Goal: Information Seeking & Learning: Check status

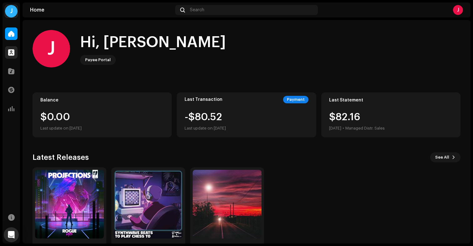
click at [16, 51] on div at bounding box center [11, 52] width 13 height 13
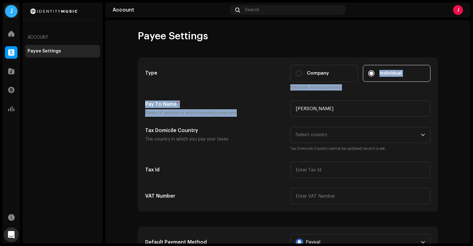
drag, startPoint x: 470, startPoint y: 50, endPoint x: 469, endPoint y: 105, distance: 55.0
click at [469, 105] on div "J [PERSON_NAME] Home Profile Catalog Transactions Analytics Resources Account P…" at bounding box center [236, 123] width 473 height 246
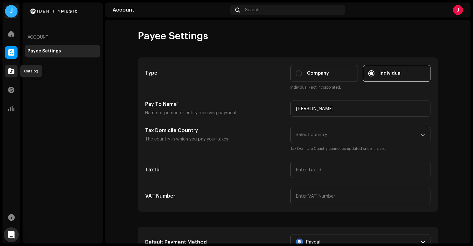
click at [12, 73] on span at bounding box center [11, 71] width 6 height 5
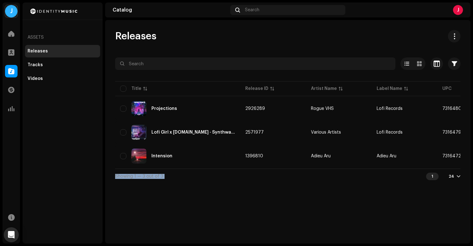
drag, startPoint x: 227, startPoint y: 171, endPoint x: 396, endPoint y: 171, distance: 169.1
click at [396, 171] on div "Showing 1 — 3 out of 3 1 24" at bounding box center [287, 176] width 345 height 15
click at [50, 96] on div "Assets Releases Tracks Videos" at bounding box center [63, 123] width 80 height 241
click at [11, 91] on span at bounding box center [11, 90] width 6 height 5
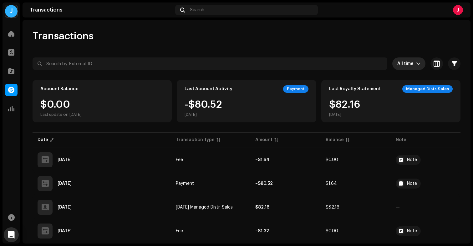
click at [416, 65] on icon "dropdown trigger" at bounding box center [418, 64] width 4 height 4
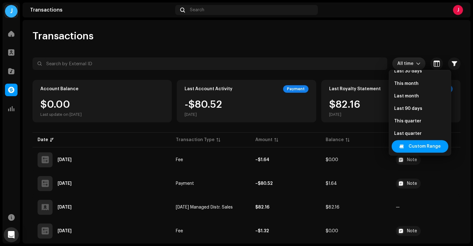
scroll to position [113, 0]
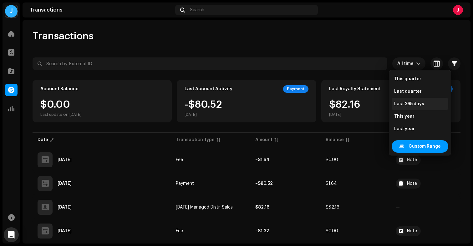
click at [410, 104] on span "Last 365 days" at bounding box center [409, 104] width 30 height 6
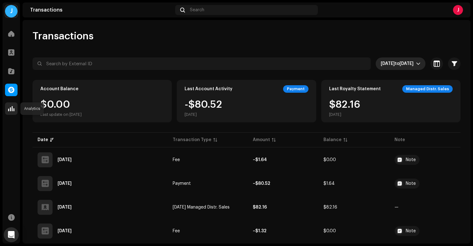
click at [11, 108] on span at bounding box center [11, 108] width 6 height 5
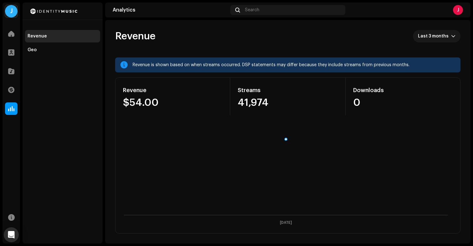
click at [23, 35] on div "Revenue Geo" at bounding box center [63, 40] width 80 height 34
click at [13, 34] on span at bounding box center [11, 33] width 6 height 5
